Goal: Task Accomplishment & Management: Complete application form

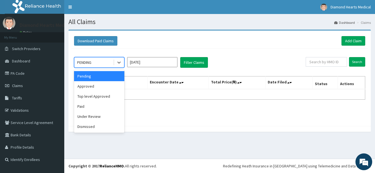
click at [109, 66] on div "PENDING" at bounding box center [93, 62] width 39 height 9
click at [95, 87] on div "Approved" at bounding box center [99, 86] width 50 height 10
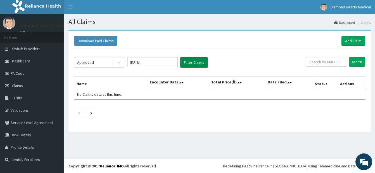
click at [193, 58] on button "Filter Claims" at bounding box center [194, 62] width 28 height 11
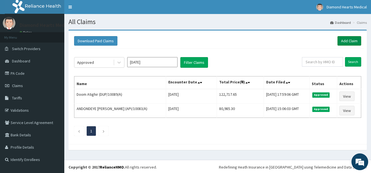
click at [347, 41] on link "Add Claim" at bounding box center [349, 41] width 24 height 10
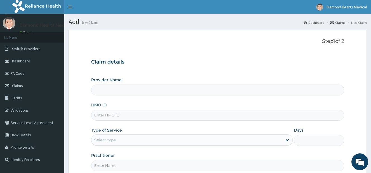
type input "Diamond Hearts Medical Services Ltd."
click at [179, 114] on input "HMO ID" at bounding box center [217, 115] width 253 height 11
type input "a"
type input "API/10041/A"
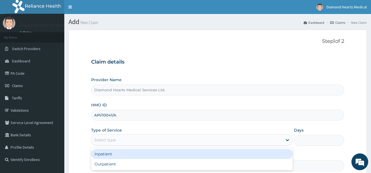
click at [184, 137] on div "Select type" at bounding box center [186, 139] width 191 height 9
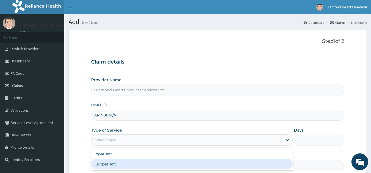
click at [146, 163] on div "Outpatient" at bounding box center [192, 164] width 202 height 10
type input "1"
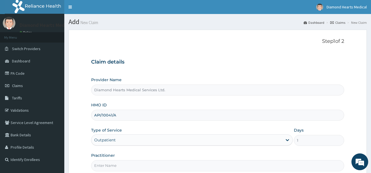
click at [207, 159] on div "Practitioner" at bounding box center [217, 161] width 253 height 18
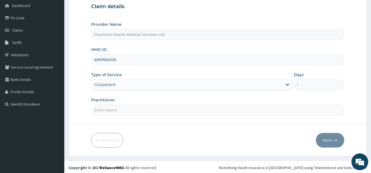
scroll to position [57, 0]
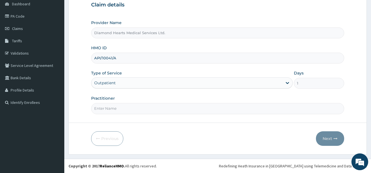
click at [193, 110] on input "Practitioner" at bounding box center [217, 108] width 253 height 11
type input "DR IDOKO PATRICK OYIGEBE"
click at [320, 138] on button "Next" at bounding box center [330, 138] width 28 height 15
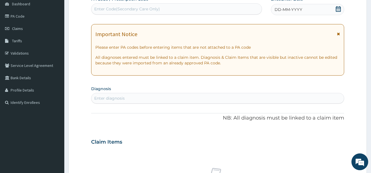
click at [146, 8] on div "Enter Code(Secondary Care Only)" at bounding box center [127, 9] width 66 height 6
type input "PA/57F430"
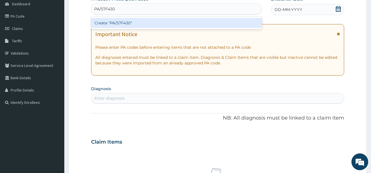
click at [139, 21] on div "Create "PA/57F430"" at bounding box center [176, 23] width 171 height 10
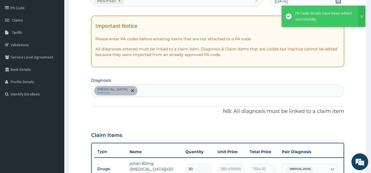
scroll to position [63, 0]
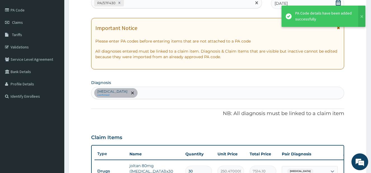
click at [148, 3] on div "PA/57F430" at bounding box center [171, 2] width 160 height 9
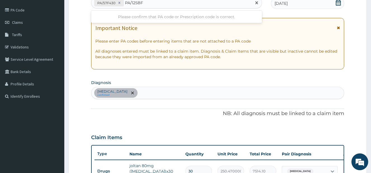
type input "PA/125BF9"
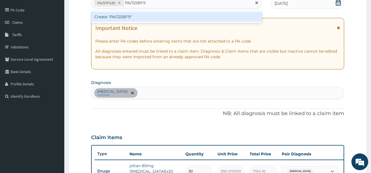
click at [145, 19] on div "Create "PA/125BF9"" at bounding box center [176, 17] width 171 height 10
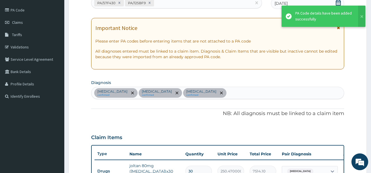
scroll to position [251, 0]
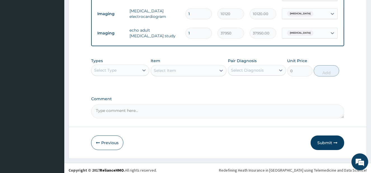
scroll to position [313, 0]
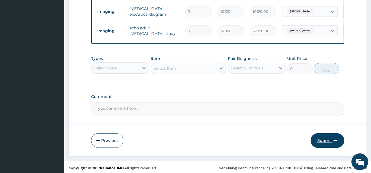
click at [322, 138] on button "Submit" at bounding box center [328, 140] width 34 height 15
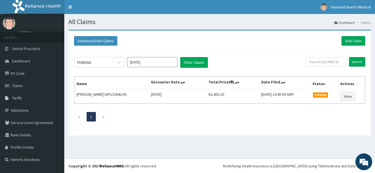
click at [358, 36] on div "Download Paid Claims Add Claim" at bounding box center [219, 40] width 297 height 15
click at [355, 40] on link "Add Claim" at bounding box center [354, 41] width 24 height 10
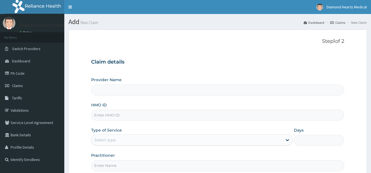
click at [138, 114] on input "HMO ID" at bounding box center [217, 115] width 253 height 11
type input "A"
type input "Diamond Hearts Medical Services Ltd."
type input "API/10120/B"
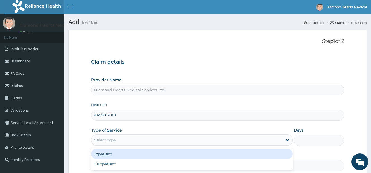
click at [139, 138] on div "Select type" at bounding box center [186, 139] width 191 height 9
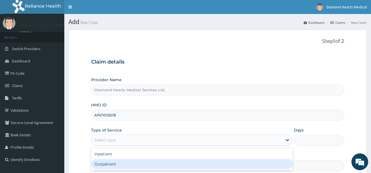
click at [123, 162] on div "Outpatient" at bounding box center [192, 164] width 202 height 10
type input "1"
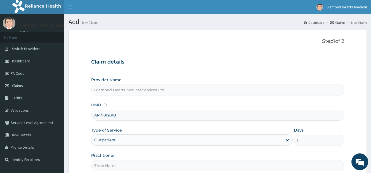
click at [82, 147] on form "Step 1 of 2 Claim details Provider Name Diamond Hearts Medical Services Ltd. HM…" at bounding box center [217, 120] width 298 height 181
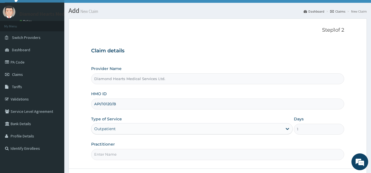
scroll to position [34, 0]
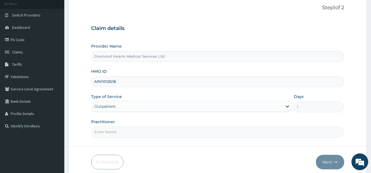
click at [112, 135] on input "Practitioner" at bounding box center [217, 131] width 253 height 11
click at [234, 134] on input "DR IDOKO PATRICK OYIGEBE" at bounding box center [217, 131] width 253 height 11
type input "DR UCHE"
click at [324, 160] on button "Next" at bounding box center [330, 162] width 28 height 15
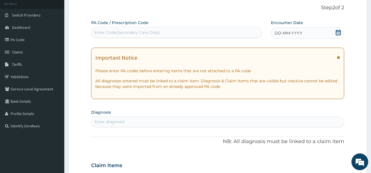
click at [154, 34] on div "Enter Code(Secondary Care Only)" at bounding box center [127, 33] width 66 height 6
type input "PA/6714C8"
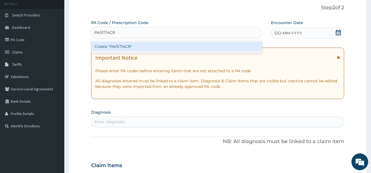
click at [146, 44] on div "Create "PA/6714C8"" at bounding box center [176, 46] width 171 height 10
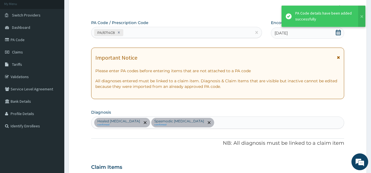
scroll to position [148, 0]
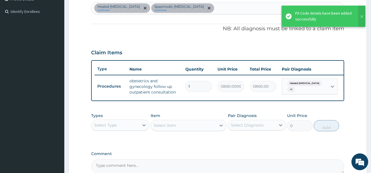
click at [201, 44] on div "PA Code / Prescription Code PA/6714C8 Encounter Date 07-08-2025 Important Notic…" at bounding box center [217, 39] width 253 height 268
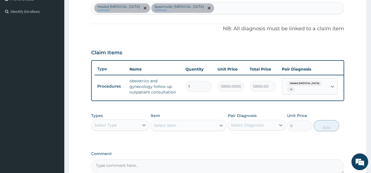
scroll to position [211, 0]
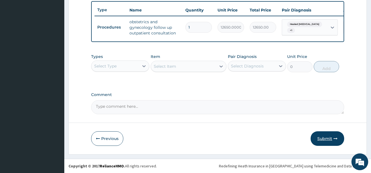
click at [339, 137] on button "Submit" at bounding box center [328, 138] width 34 height 15
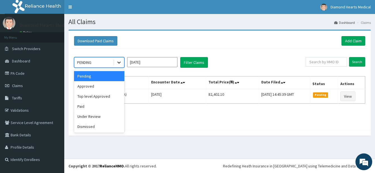
click at [119, 58] on div at bounding box center [119, 62] width 10 height 10
click at [92, 86] on div "Approved" at bounding box center [99, 86] width 50 height 10
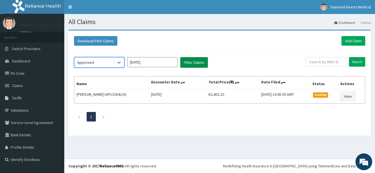
click at [198, 61] on button "Filter Claims" at bounding box center [194, 62] width 28 height 11
